Goal: Task Accomplishment & Management: Use online tool/utility

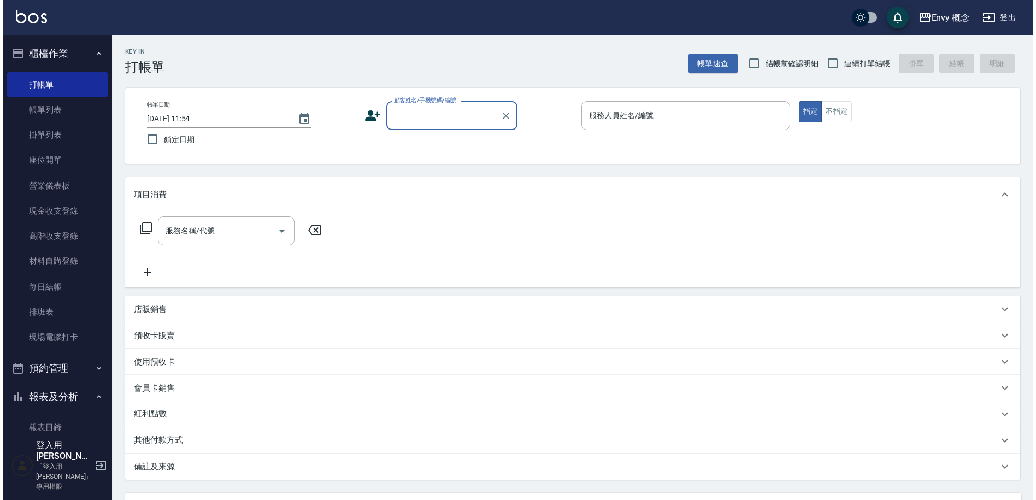
scroll to position [525, 0]
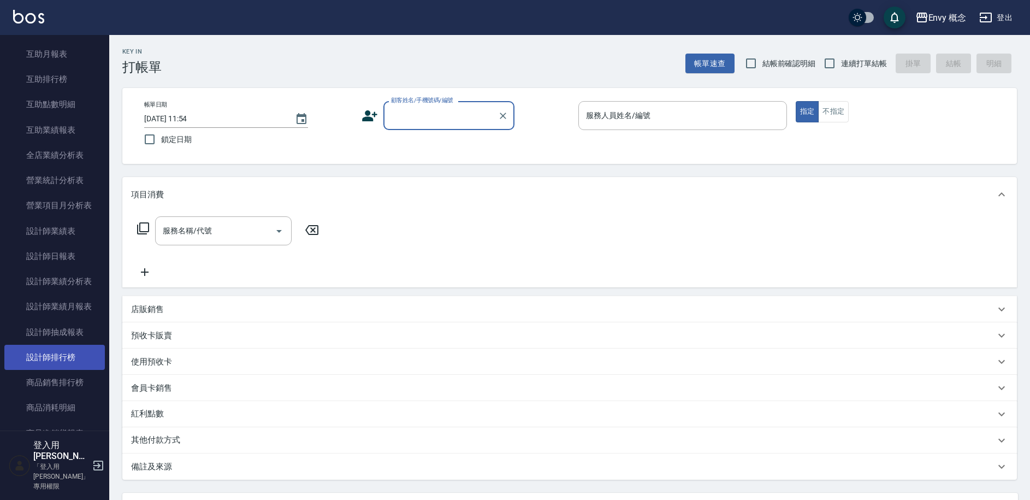
click at [50, 360] on link "設計師排行榜" at bounding box center [54, 357] width 101 height 25
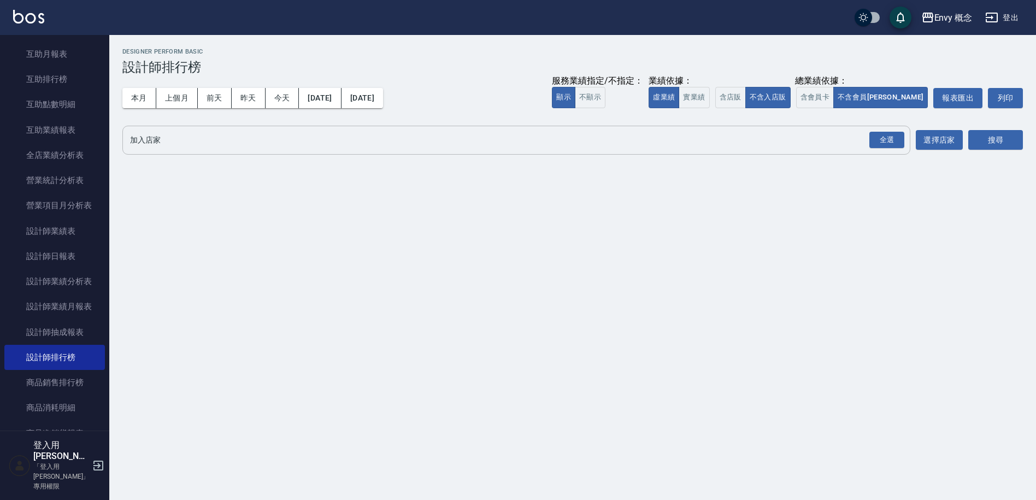
click at [159, 135] on input "加入店家" at bounding box center [507, 140] width 761 height 19
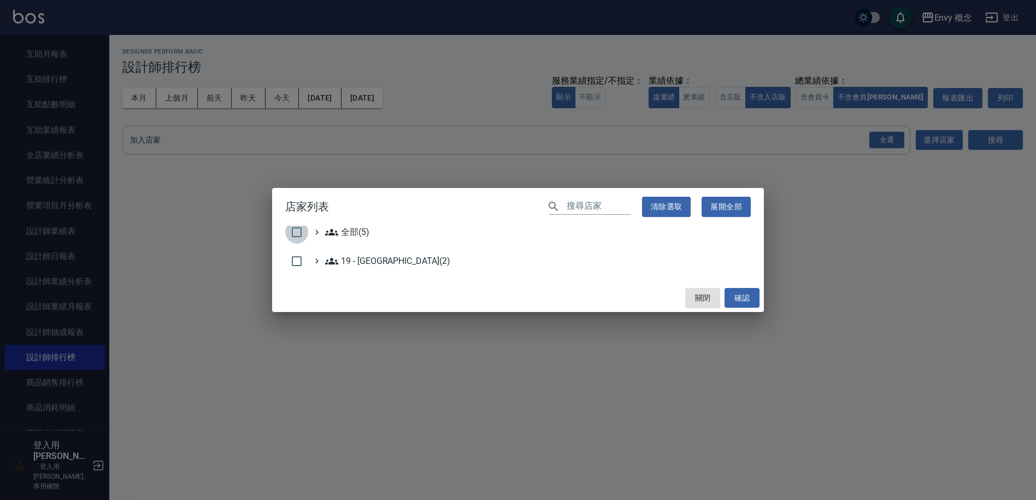
click at [303, 235] on input "checkbox" at bounding box center [296, 232] width 23 height 23
checkbox input "true"
click at [752, 294] on button "確認" at bounding box center [741, 298] width 35 height 20
checkbox input "false"
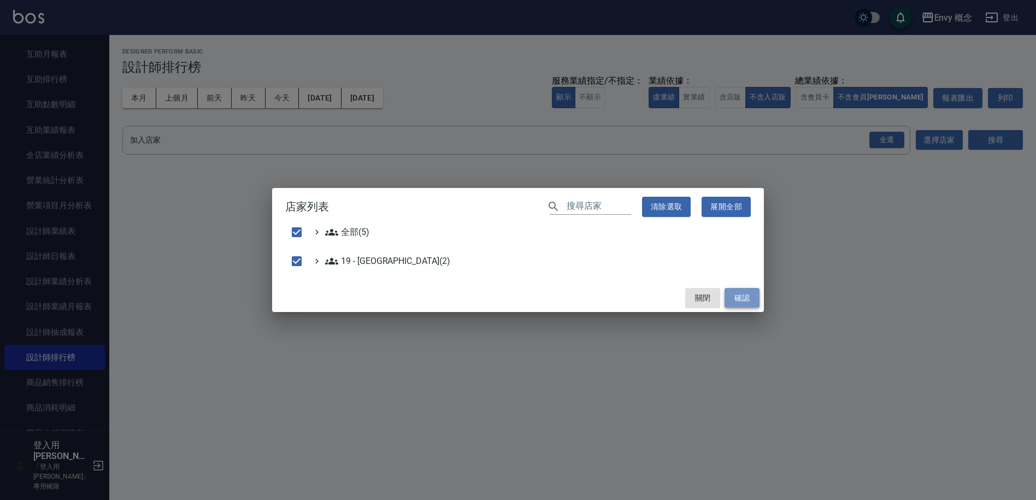
checkbox input "false"
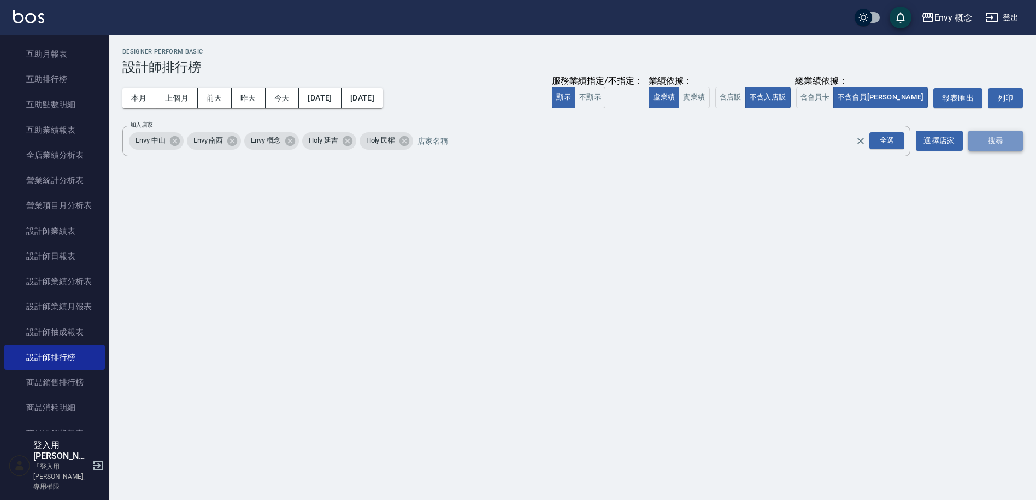
click at [971, 143] on button "搜尋" at bounding box center [995, 141] width 55 height 20
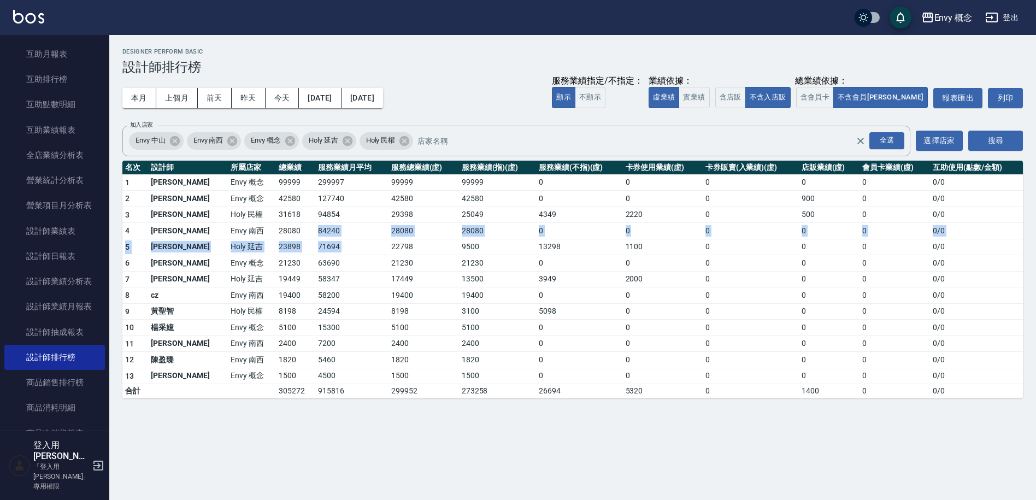
drag, startPoint x: 272, startPoint y: 235, endPoint x: 425, endPoint y: 240, distance: 153.6
click at [424, 241] on tbody "1 王文嘉 Envy 概念 99999 299997 99999 99999 0 0 0 0 0 0 / 0 2 [PERSON_NAME]Envy 概念 4…" at bounding box center [572, 286] width 900 height 224
click at [425, 240] on td "22798" at bounding box center [423, 247] width 70 height 16
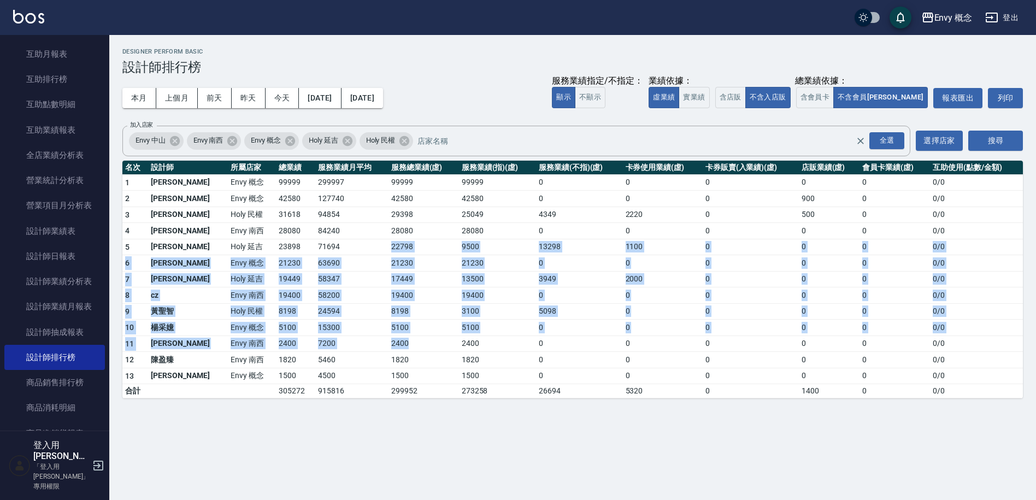
drag, startPoint x: 425, startPoint y: 240, endPoint x: 408, endPoint y: 336, distance: 97.2
click at [408, 336] on tbody "1 王文嘉 Envy 概念 99999 299997 99999 99999 0 0 0 0 0 0 / 0 2 [PERSON_NAME]Envy 概念 4…" at bounding box center [572, 286] width 900 height 224
click at [408, 336] on td "2400" at bounding box center [423, 343] width 70 height 16
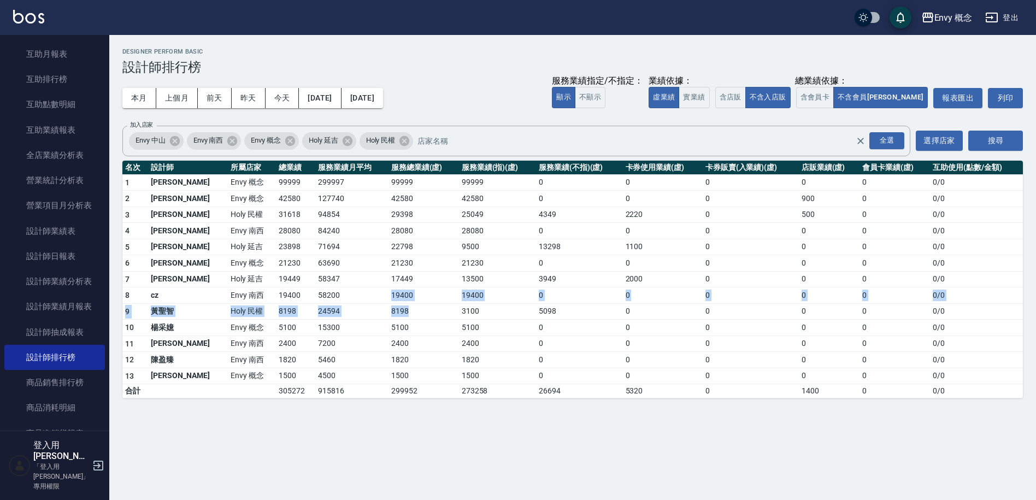
drag, startPoint x: 390, startPoint y: 307, endPoint x: 358, endPoint y: 290, distance: 36.4
click at [358, 290] on tbody "1 王文嘉 Envy 概念 99999 299997 99999 99999 0 0 0 0 0 0 / 0 2 [PERSON_NAME]Envy 概念 4…" at bounding box center [572, 286] width 900 height 224
click at [347, 287] on td "58200" at bounding box center [351, 295] width 73 height 16
drag, startPoint x: 347, startPoint y: 287, endPoint x: 340, endPoint y: 317, distance: 31.0
click at [342, 315] on tbody "1 王文嘉 Envy 概念 99999 299997 99999 99999 0 0 0 0 0 0 / 0 2 [PERSON_NAME]Envy 概念 4…" at bounding box center [572, 286] width 900 height 224
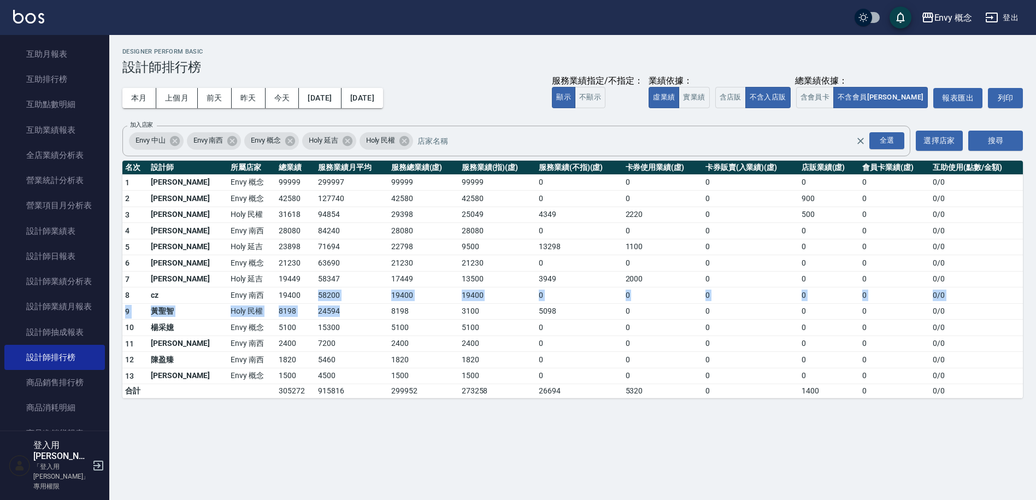
click at [339, 318] on td "24594" at bounding box center [351, 311] width 73 height 16
drag, startPoint x: 322, startPoint y: 365, endPoint x: 357, endPoint y: 365, distance: 35.0
click at [351, 365] on td "5460" at bounding box center [351, 360] width 73 height 16
click at [388, 365] on td "1820" at bounding box center [423, 360] width 70 height 16
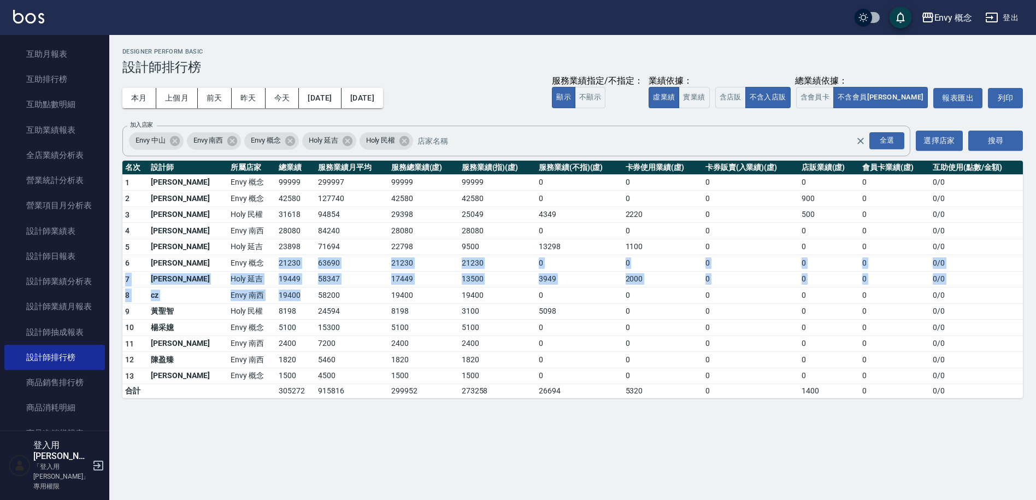
drag, startPoint x: 257, startPoint y: 257, endPoint x: 263, endPoint y: 295, distance: 38.7
click at [263, 295] on tbody "1 王文嘉 Envy 概念 99999 299997 99999 99999 0 0 0 0 0 0 / 0 2 [PERSON_NAME]Envy 概念 4…" at bounding box center [572, 286] width 900 height 224
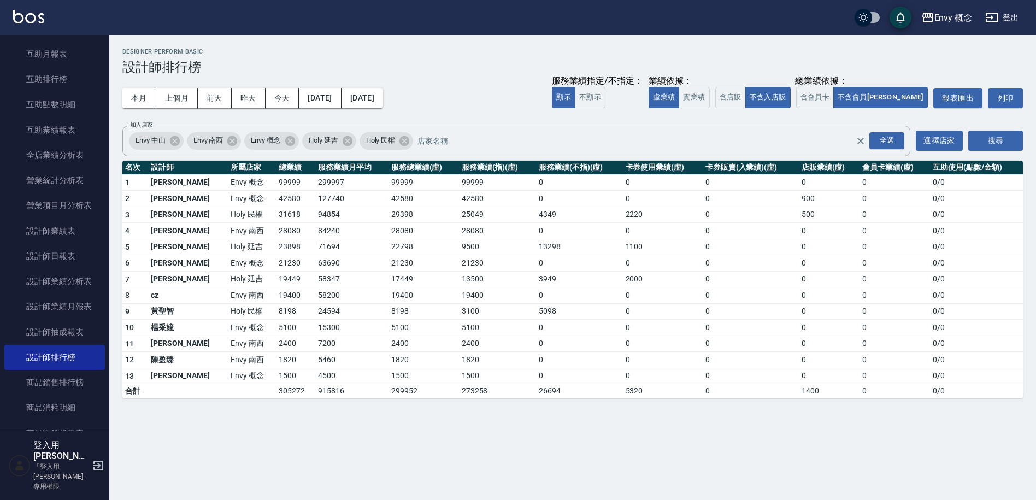
click at [276, 251] on td "23898" at bounding box center [295, 247] width 39 height 16
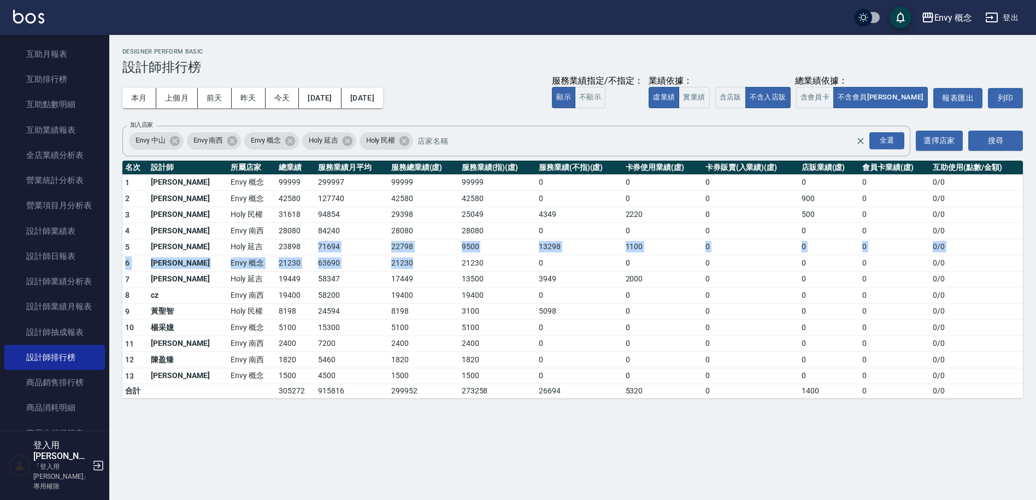
drag, startPoint x: 303, startPoint y: 252, endPoint x: 396, endPoint y: 263, distance: 94.0
click at [392, 262] on tbody "1 王文嘉 Envy 概念 99999 299997 99999 99999 0 0 0 0 0 0 / 0 2 [PERSON_NAME]Envy 概念 4…" at bounding box center [572, 286] width 900 height 224
click at [398, 263] on td "21230" at bounding box center [423, 263] width 70 height 16
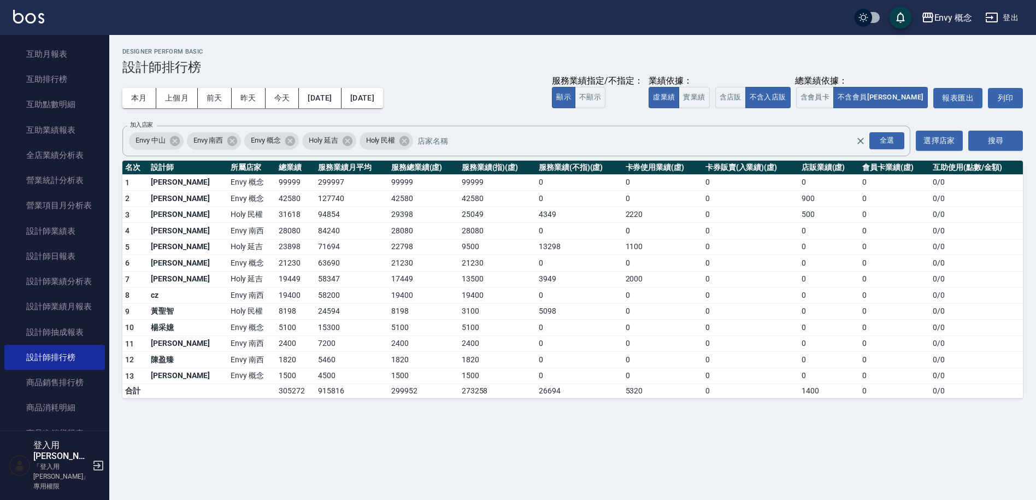
click at [399, 263] on td "21230" at bounding box center [423, 263] width 70 height 16
click at [233, 144] on icon at bounding box center [232, 140] width 10 height 10
click at [172, 139] on icon at bounding box center [174, 140] width 10 height 10
click at [235, 139] on icon at bounding box center [232, 140] width 10 height 10
click at [241, 141] on div "Holy 民權" at bounding box center [214, 140] width 54 height 17
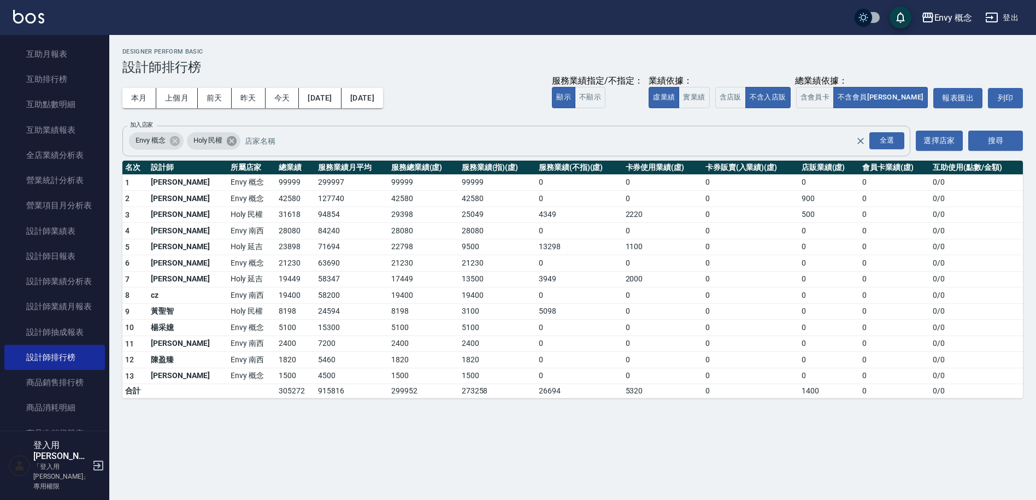
click at [235, 140] on icon at bounding box center [232, 140] width 10 height 10
click at [969, 140] on button "搜尋" at bounding box center [995, 141] width 55 height 20
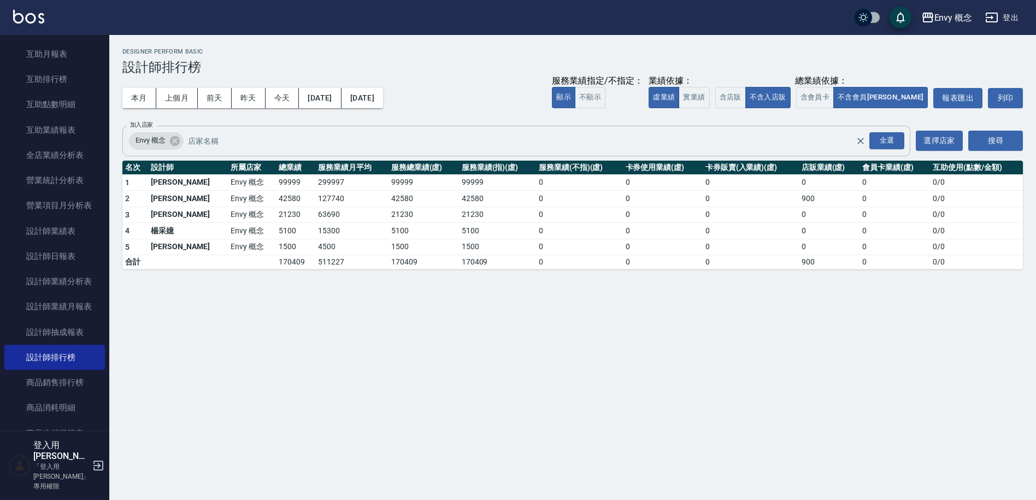
click at [315, 251] on td "4500" at bounding box center [351, 247] width 73 height 16
drag, startPoint x: 441, startPoint y: 257, endPoint x: 315, endPoint y: 243, distance: 127.0
click at [339, 247] on tbody "1 王文嘉 Envy 概念 99999 299997 99999 99999 0 0 0 0 0 0 / 0 2 [PERSON_NAME]Envy 概念 4…" at bounding box center [572, 221] width 900 height 95
click at [315, 243] on td "4500" at bounding box center [351, 247] width 73 height 16
click at [276, 217] on td "21230" at bounding box center [295, 214] width 39 height 16
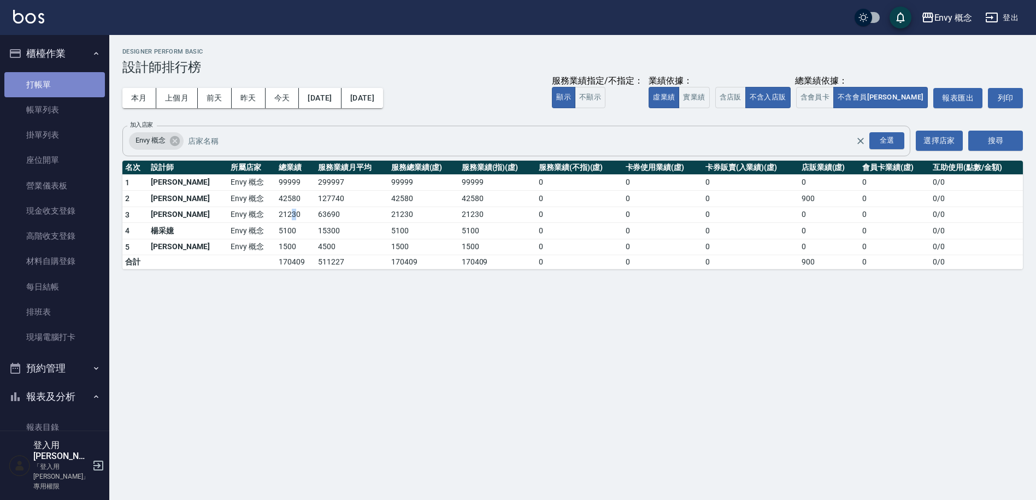
click at [76, 79] on link "打帳單" at bounding box center [54, 84] width 101 height 25
